Goal: Transaction & Acquisition: Purchase product/service

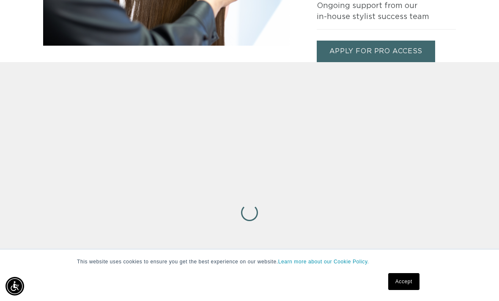
click at [400, 282] on link "Accept" at bounding box center [403, 281] width 31 height 17
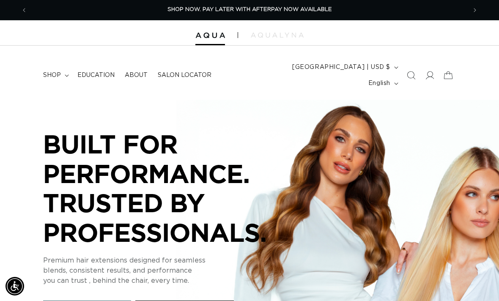
click at [181, 71] on span "Salon Locator" at bounding box center [185, 75] width 54 height 8
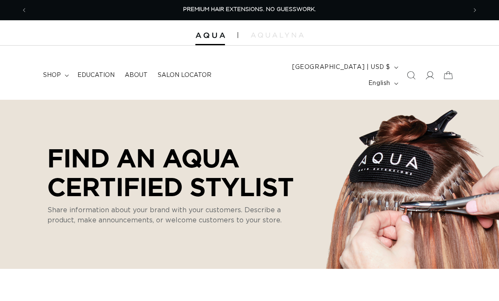
select select "m"
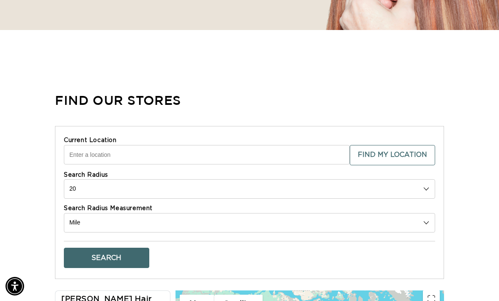
scroll to position [0, 878]
click at [255, 145] on input "Current Location" at bounding box center [207, 154] width 286 height 19
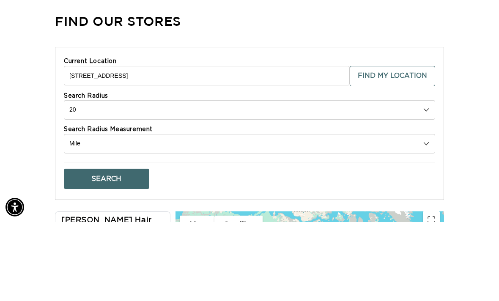
scroll to position [0, 0]
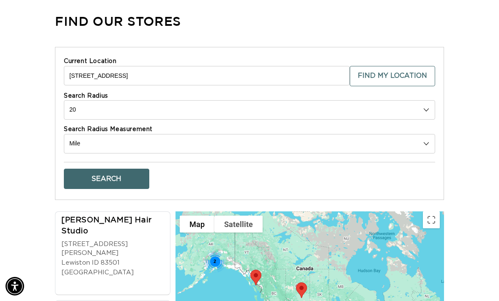
click at [117, 169] on button "Search" at bounding box center [106, 179] width 85 height 20
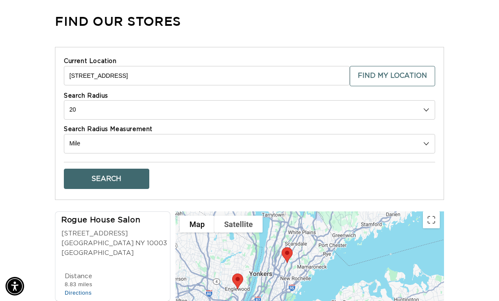
click at [206, 66] on input "7107 94th Ave" at bounding box center [207, 75] width 286 height 19
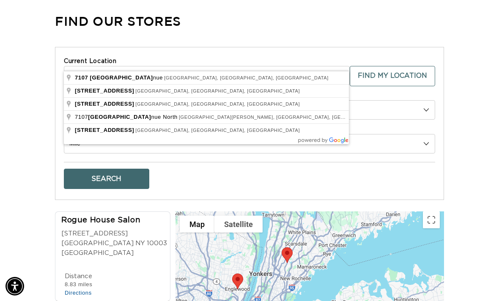
scroll to position [318, 0]
type input "7107 94th Avenue, Kenosha, WI, USA"
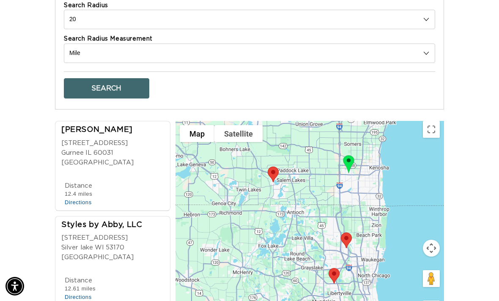
scroll to position [0, 0]
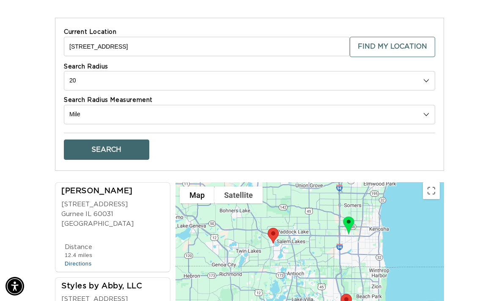
click at [105, 71] on select "10 20 30 40 No Limit" at bounding box center [249, 80] width 371 height 19
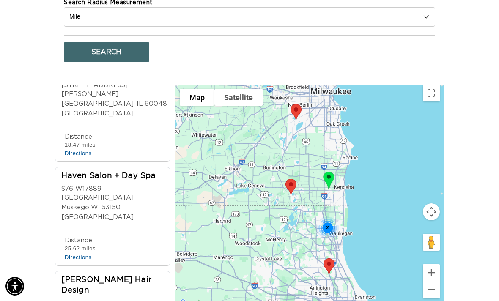
click at [330, 216] on div "2" at bounding box center [327, 227] width 22 height 22
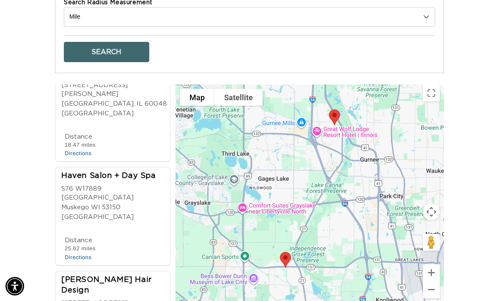
click at [290, 35] on div "Search" at bounding box center [249, 48] width 371 height 27
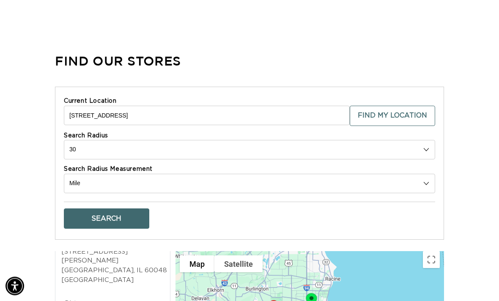
click at [425, 140] on select "10 20 30 40 No Limit" at bounding box center [249, 149] width 371 height 19
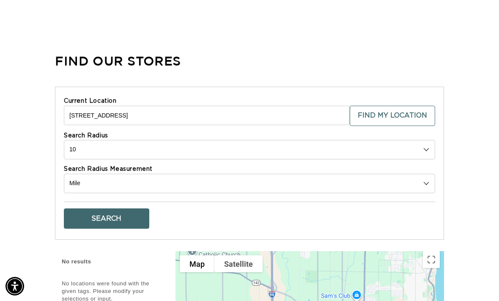
click at [425, 140] on select "10 20 30 40 No Limit" at bounding box center [249, 149] width 371 height 19
select select "20"
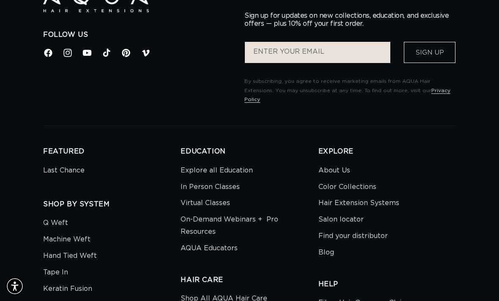
click at [389, 195] on link "Hair Extension Systems" at bounding box center [358, 203] width 81 height 16
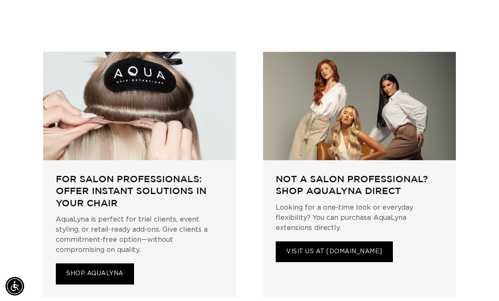
scroll to position [2274, 0]
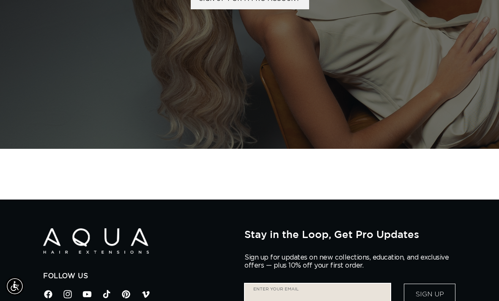
click at [290, 284] on input "Enter your email" at bounding box center [317, 294] width 145 height 21
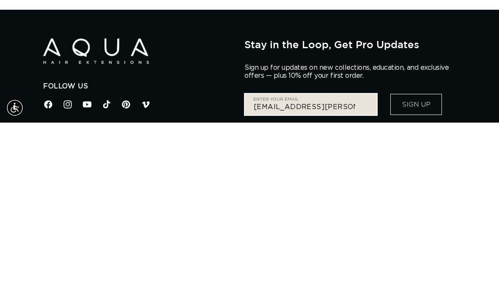
type input "deni.kraabel@gmail.com"
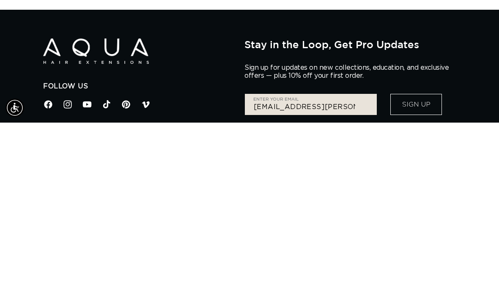
click at [419, 272] on button "Sign Up" at bounding box center [416, 282] width 52 height 21
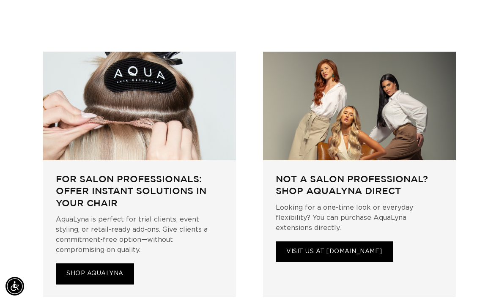
scroll to position [0, 878]
click at [338, 241] on link "VISIT US AT AQUALYNA.COM" at bounding box center [334, 251] width 117 height 21
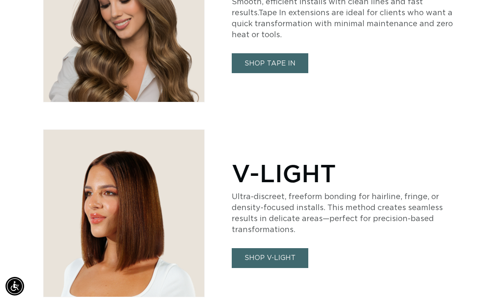
scroll to position [0, 439]
click at [274, 248] on link "SHOP V-LIGHT" at bounding box center [270, 258] width 77 height 20
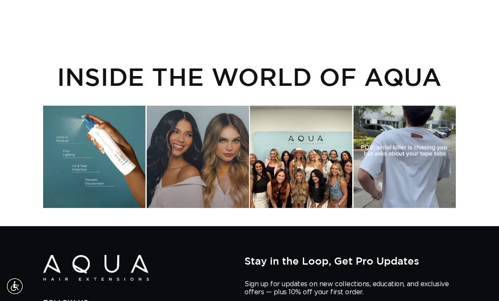
click at [87, 144] on div "Instagram post opens in a popup" at bounding box center [94, 157] width 102 height 102
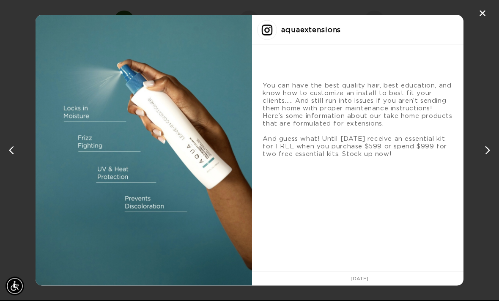
scroll to position [1103, 0]
click at [487, 152] on div "next post" at bounding box center [486, 151] width 14 height 14
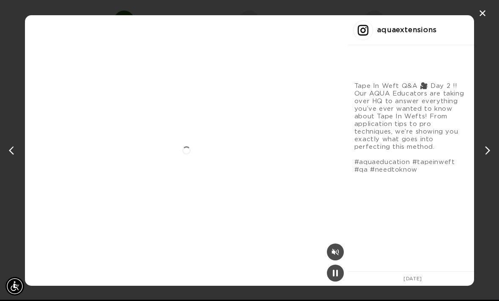
scroll to position [0, 439]
click at [488, 152] on div "next post" at bounding box center [486, 151] width 14 height 14
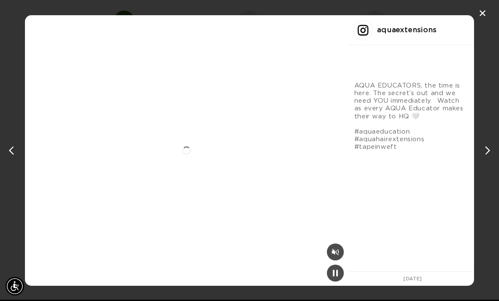
click at [476, 13] on div "✕" at bounding box center [482, 13] width 13 height 13
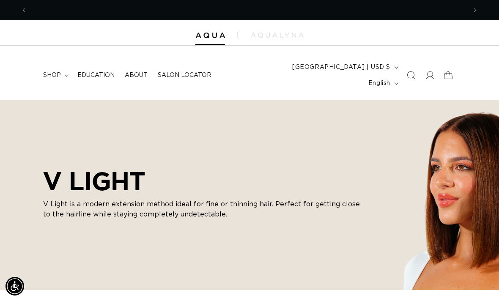
scroll to position [0, 0]
click at [53, 71] on span "shop" at bounding box center [52, 75] width 18 height 8
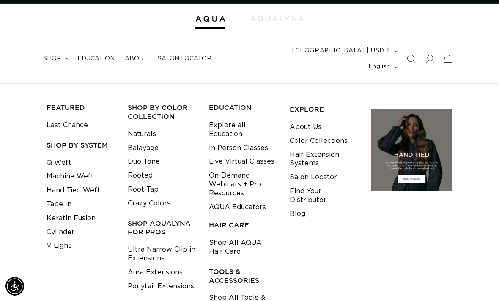
scroll to position [0, 439]
click at [230, 291] on link "Shop All Tools & Accessories" at bounding box center [243, 302] width 68 height 23
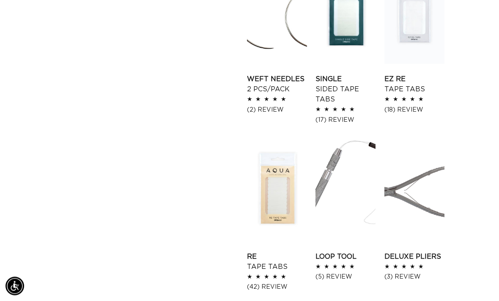
scroll to position [902, 0]
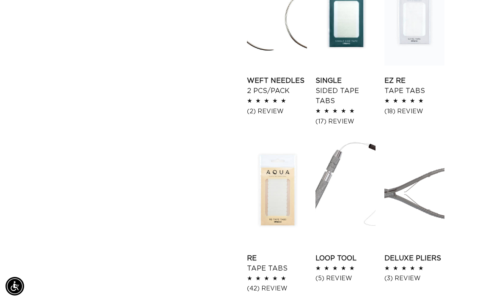
click at [375, 253] on link "Loop Tool" at bounding box center [345, 258] width 60 height 10
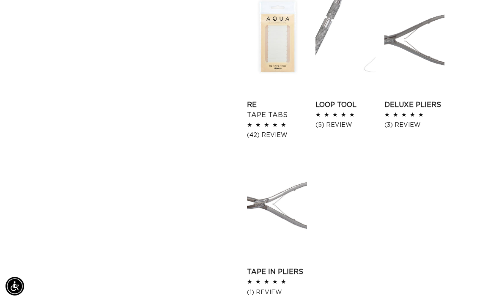
scroll to position [1063, 0]
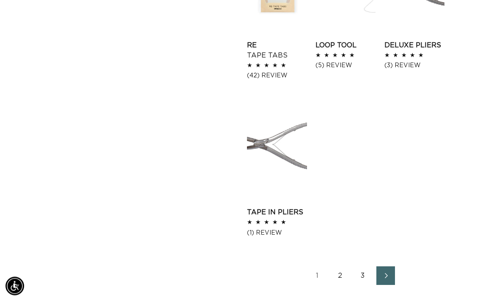
scroll to position [1115, 0]
click at [383, 273] on icon "Next page" at bounding box center [386, 275] width 10 height 5
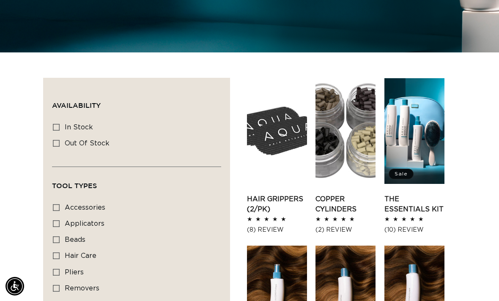
click at [414, 194] on link "The Essentials Kit" at bounding box center [414, 204] width 60 height 20
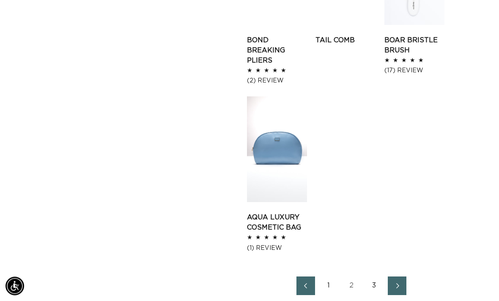
scroll to position [1140, 0]
click at [399, 283] on icon "Next page" at bounding box center [397, 285] width 10 height 5
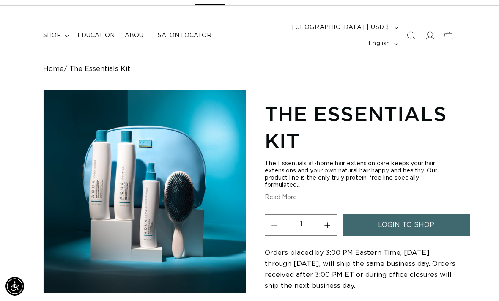
scroll to position [39, 0]
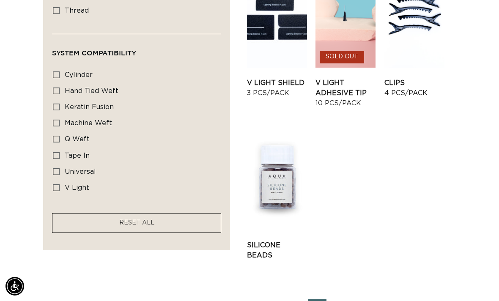
scroll to position [560, 0]
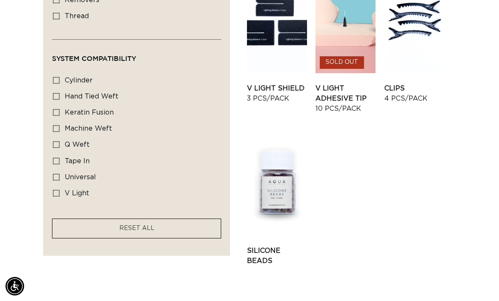
click at [278, 246] on link "Silicone Beads" at bounding box center [277, 256] width 60 height 20
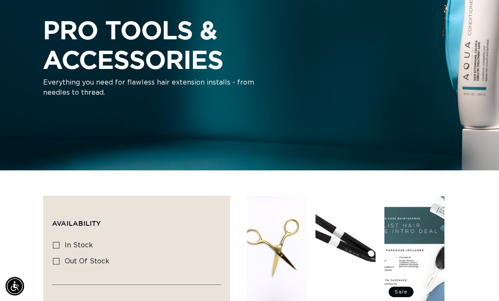
scroll to position [155, 0]
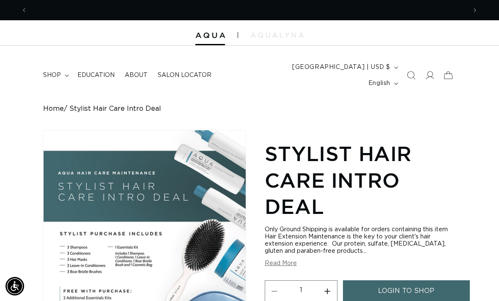
scroll to position [0, 878]
